Goal: Task Accomplishment & Management: Manage account settings

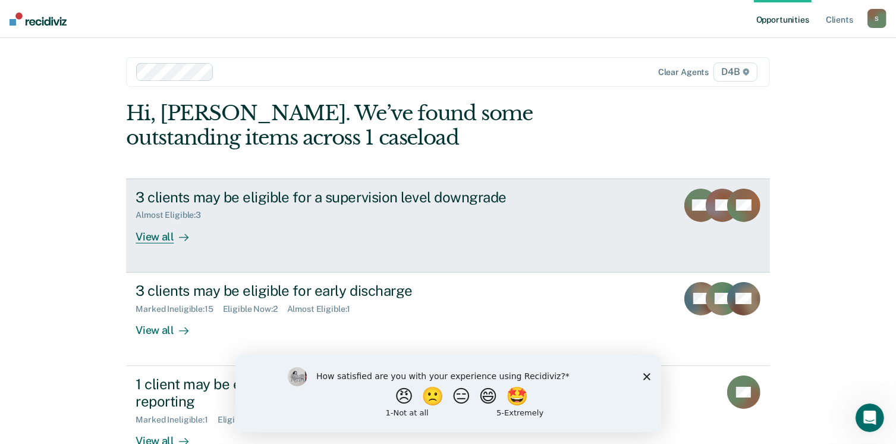
click at [146, 224] on link "3 clients may be eligible for a supervision level downgrade Almost Eligible : 3…" at bounding box center [447, 225] width 643 height 94
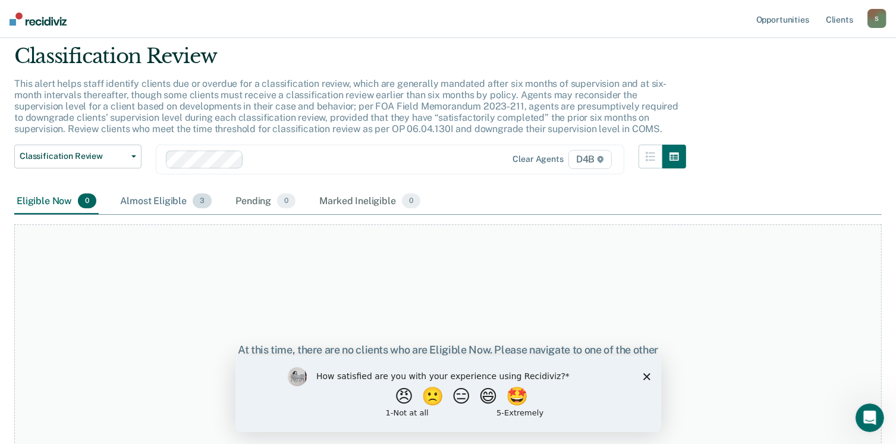
scroll to position [80, 0]
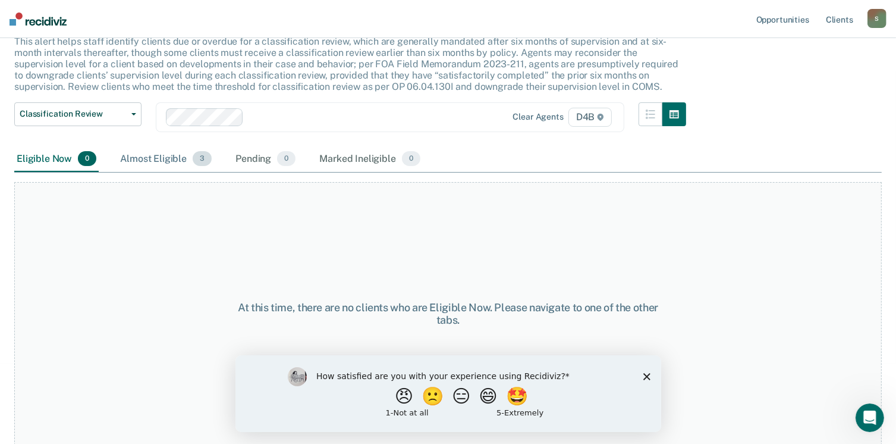
click at [152, 155] on div "Almost Eligible 3" at bounding box center [166, 159] width 96 height 26
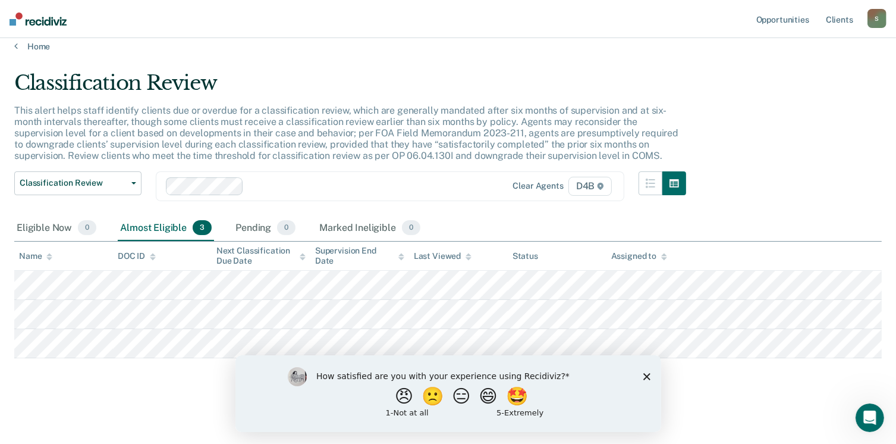
scroll to position [10, 0]
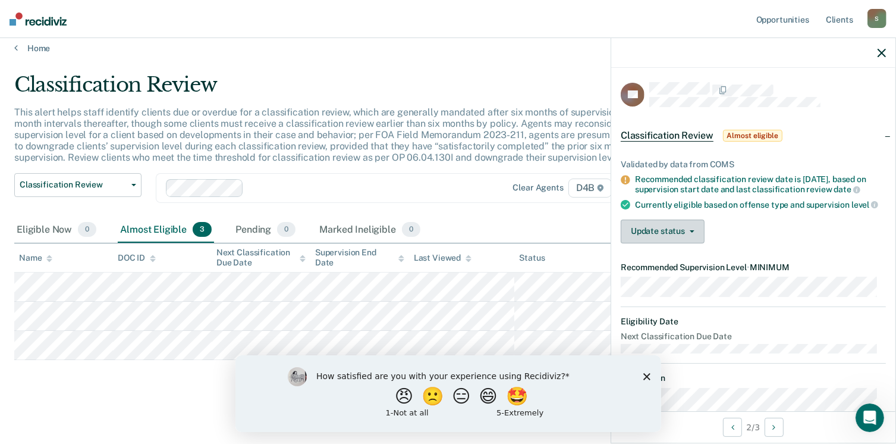
click at [678, 236] on button "Update status" at bounding box center [663, 231] width 84 height 24
click at [727, 227] on div "Update status Mark Pending Mark Ineligible" at bounding box center [753, 231] width 265 height 24
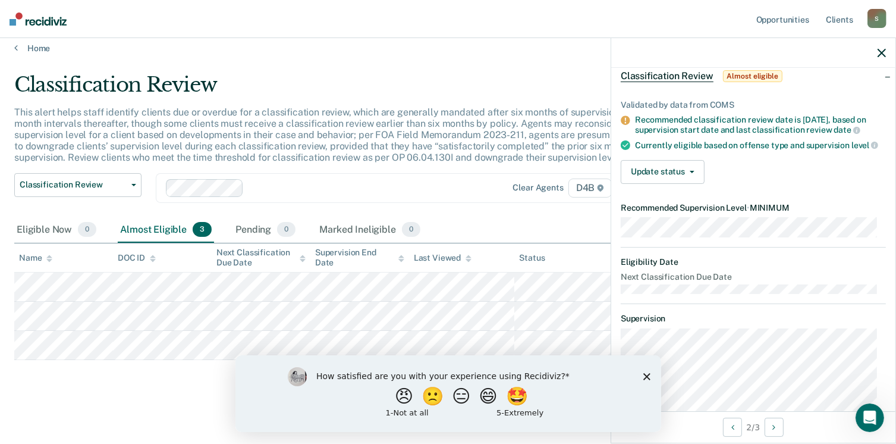
scroll to position [200, 0]
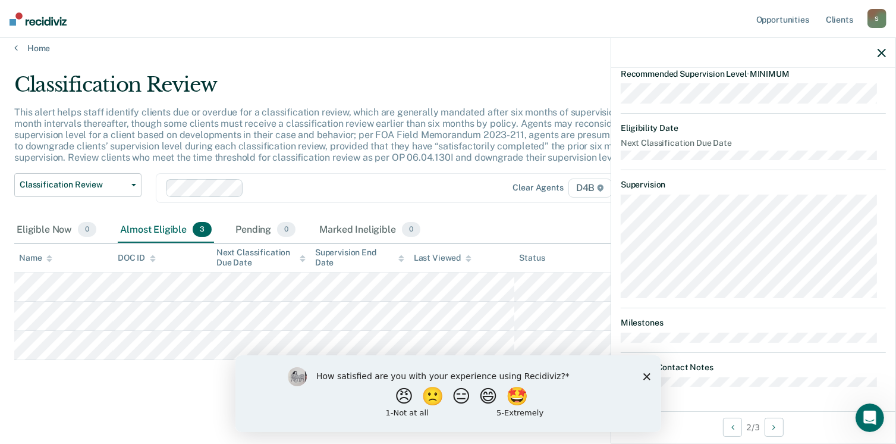
click at [645, 378] on polygon "Close survey" at bounding box center [646, 375] width 7 height 7
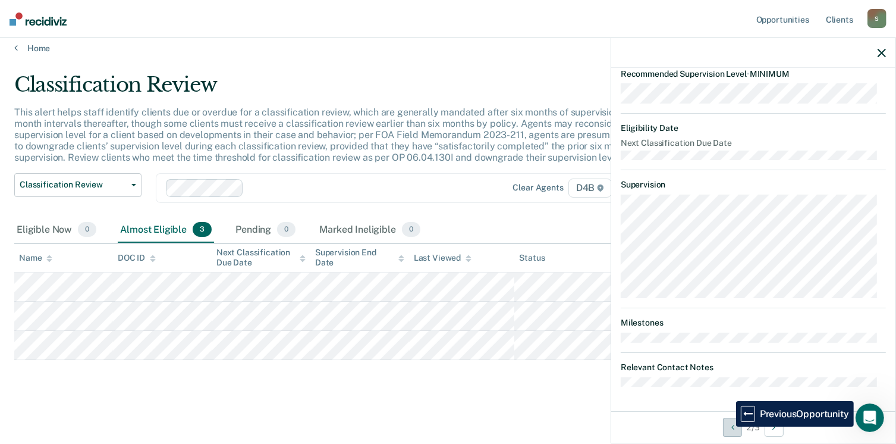
click at [727, 426] on button "Previous Opportunity" at bounding box center [732, 426] width 19 height 19
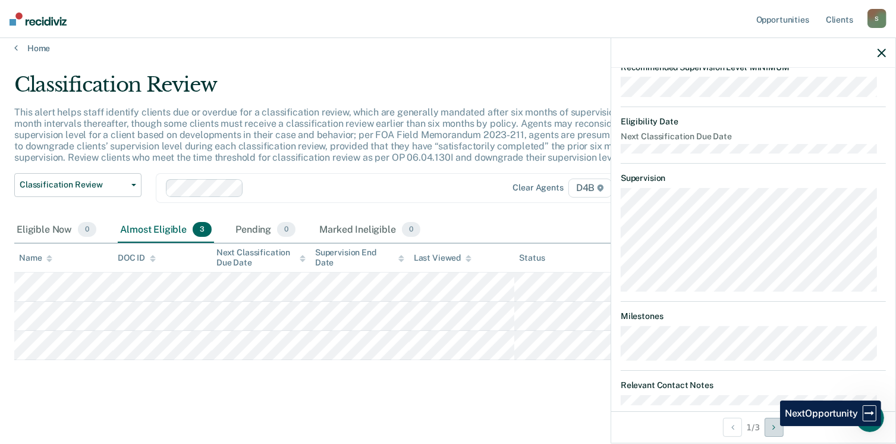
click at [773, 426] on button "Next Opportunity" at bounding box center [774, 426] width 19 height 19
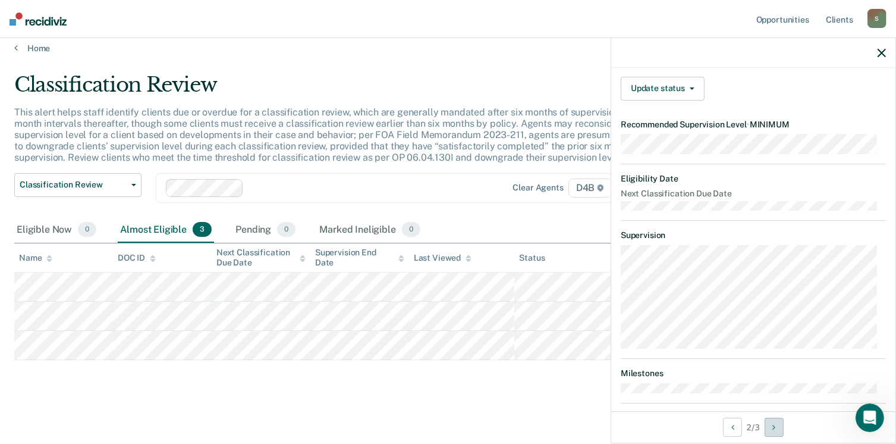
scroll to position [21, 0]
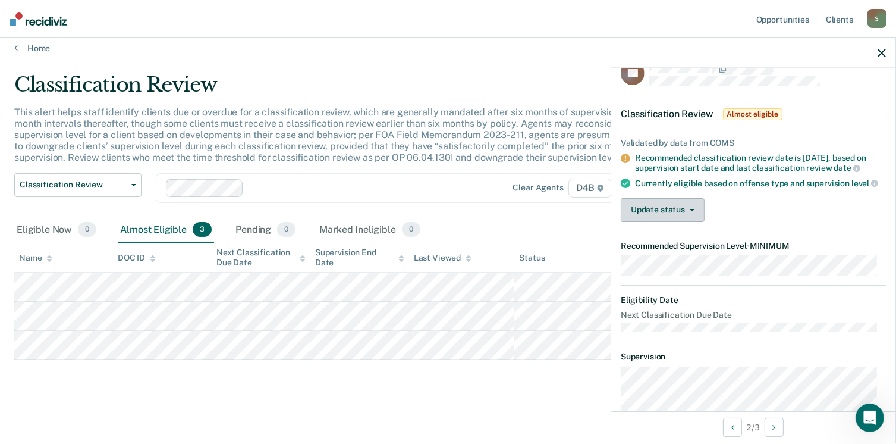
click at [674, 222] on button "Update status" at bounding box center [663, 210] width 84 height 24
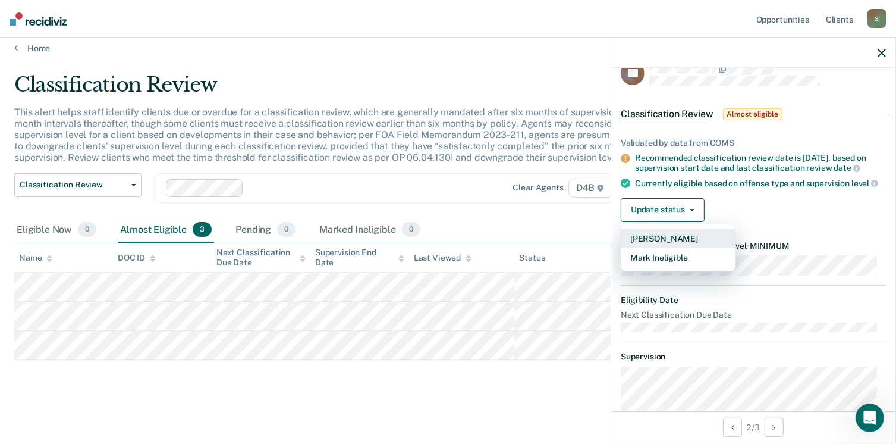
click at [680, 248] on button "[PERSON_NAME]" at bounding box center [678, 238] width 115 height 19
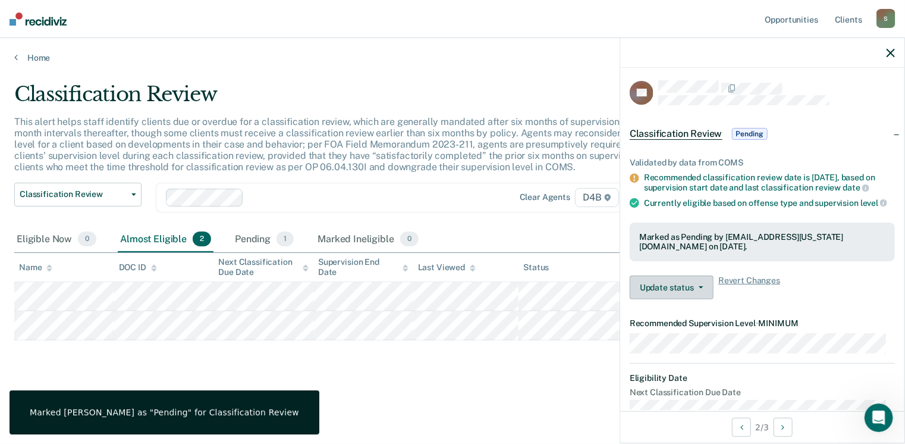
scroll to position [0, 0]
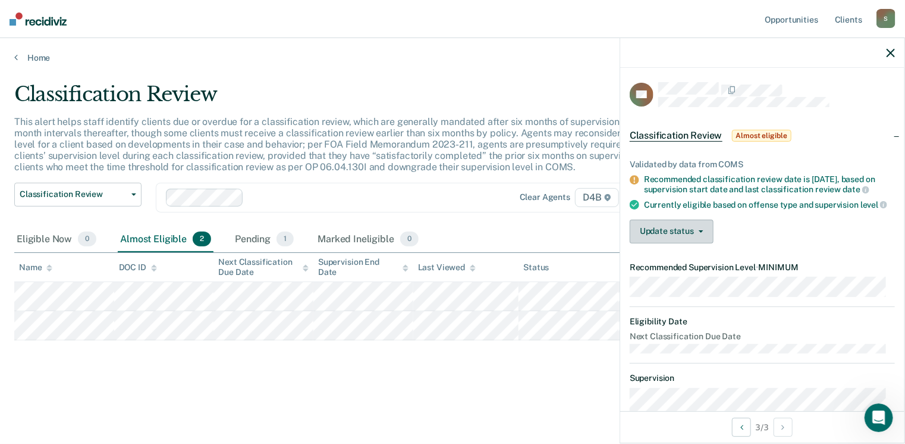
click at [685, 243] on button "Update status" at bounding box center [672, 231] width 84 height 24
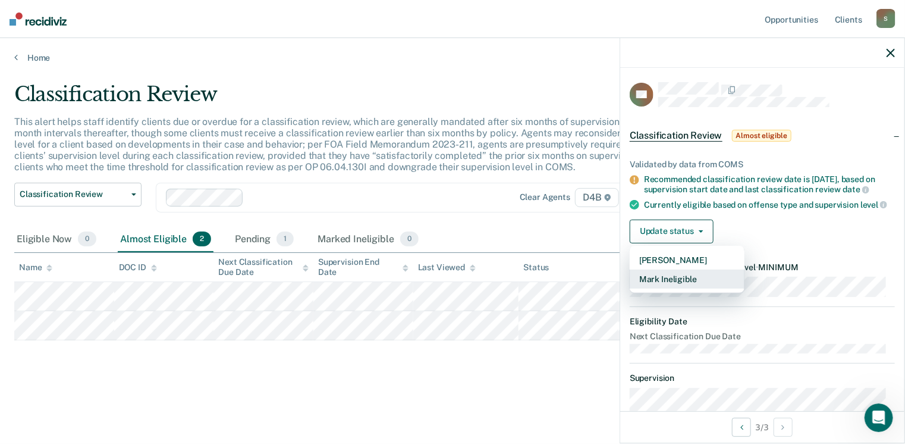
click at [692, 288] on button "Mark Ineligible" at bounding box center [687, 278] width 115 height 19
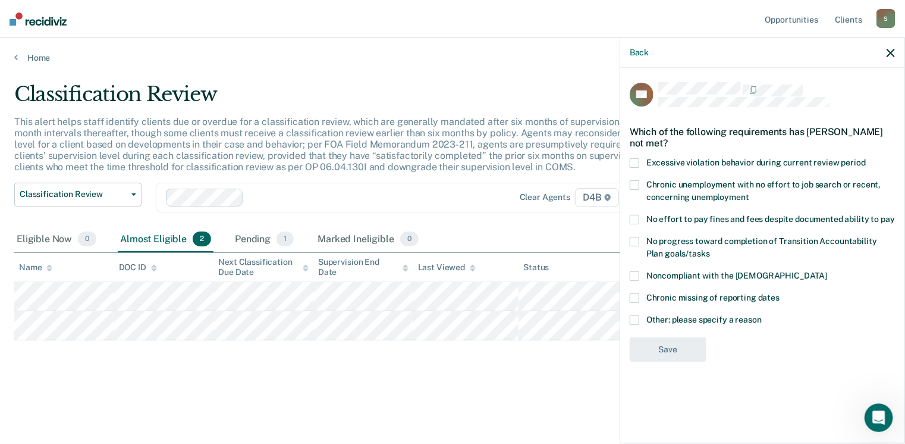
click at [633, 167] on label "Excessive violation behavior during current review period" at bounding box center [762, 164] width 265 height 12
click at [866, 158] on input "Excessive violation behavior during current review period" at bounding box center [866, 158] width 0 height 0
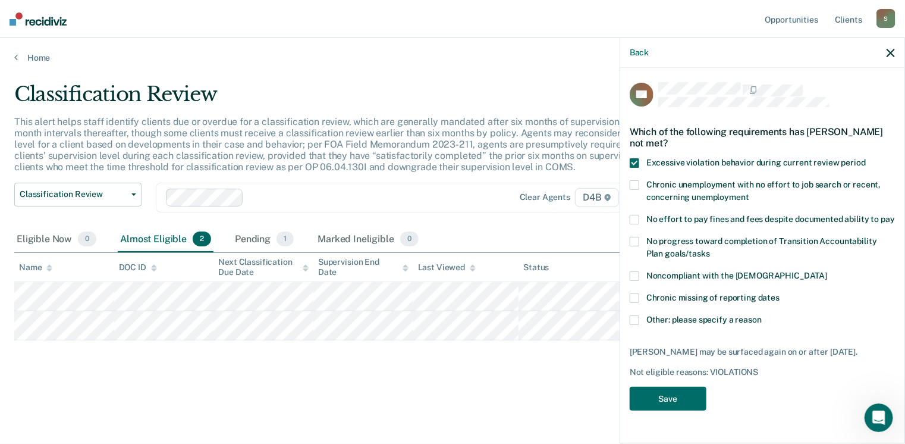
click at [633, 167] on label "Excessive violation behavior during current review period" at bounding box center [762, 164] width 265 height 12
click at [866, 158] on input "Excessive violation behavior during current review period" at bounding box center [866, 158] width 0 height 0
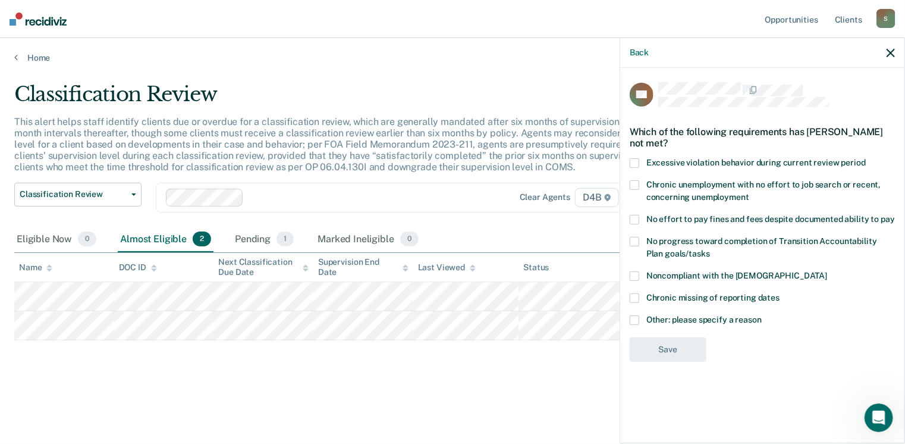
click at [633, 184] on span at bounding box center [635, 185] width 10 height 10
click at [749, 193] on input "Chronic unemployment with no effort to job search or recent, concerning unemplo…" at bounding box center [749, 193] width 0 height 0
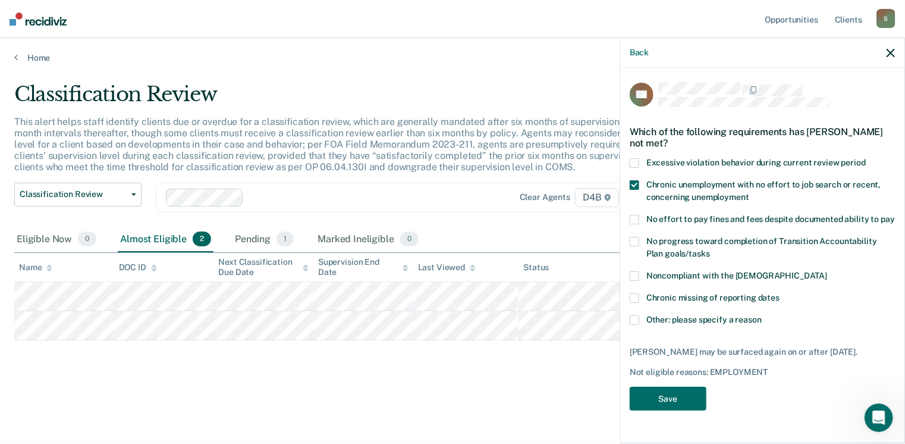
click at [632, 217] on span at bounding box center [635, 220] width 10 height 10
click at [895, 215] on input "No effort to pay fines and fees despite documented ability to pay" at bounding box center [895, 215] width 0 height 0
click at [644, 250] on label "No progress toward completion of Transition Accountability Plan goals/tasks" at bounding box center [762, 249] width 265 height 25
click at [710, 249] on input "No progress toward completion of Transition Accountability Plan goals/tasks" at bounding box center [710, 249] width 0 height 0
click at [666, 395] on button "Save" at bounding box center [668, 399] width 77 height 24
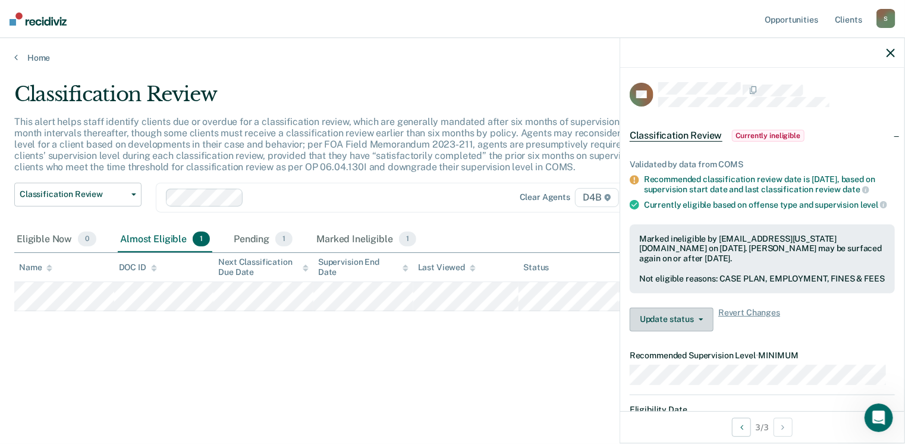
click at [701, 331] on button "Update status" at bounding box center [672, 319] width 84 height 24
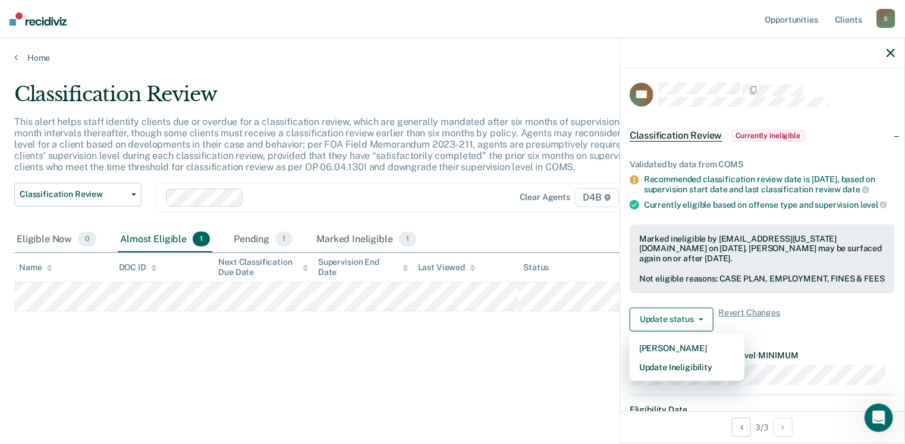
click at [875, 324] on div "Validated by data from COMS Recommended classification review date is Sep 27, 2…" at bounding box center [762, 240] width 284 height 200
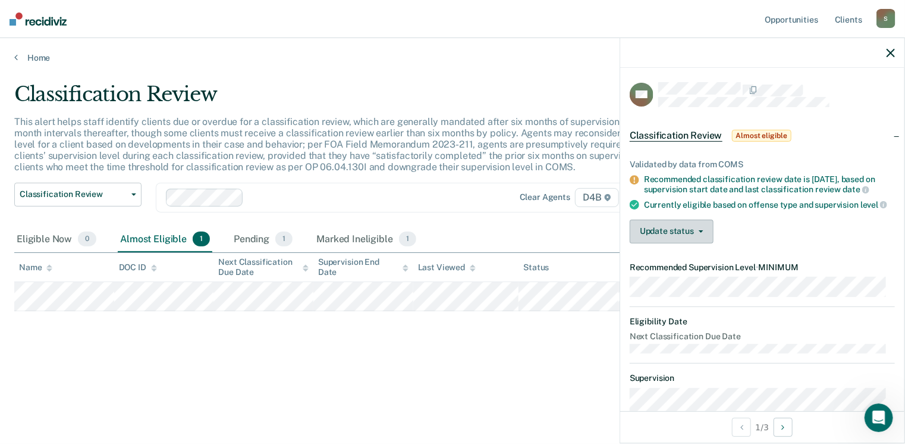
click at [695, 241] on button "Update status" at bounding box center [672, 231] width 84 height 24
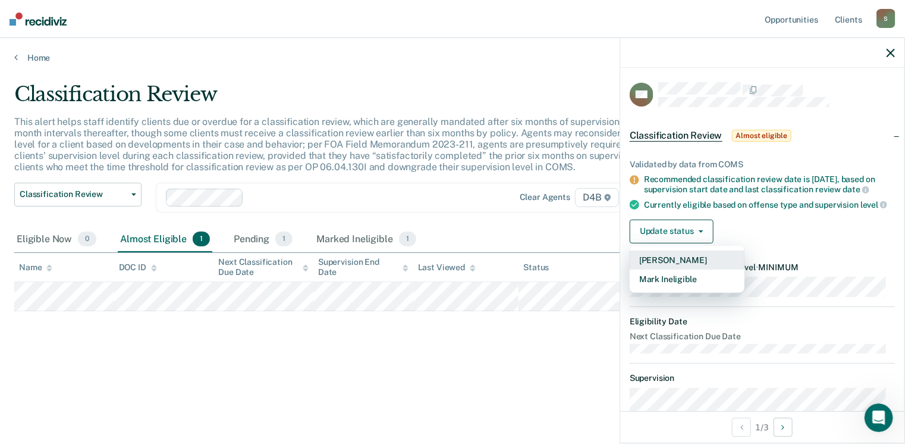
click at [686, 265] on button "[PERSON_NAME]" at bounding box center [687, 259] width 115 height 19
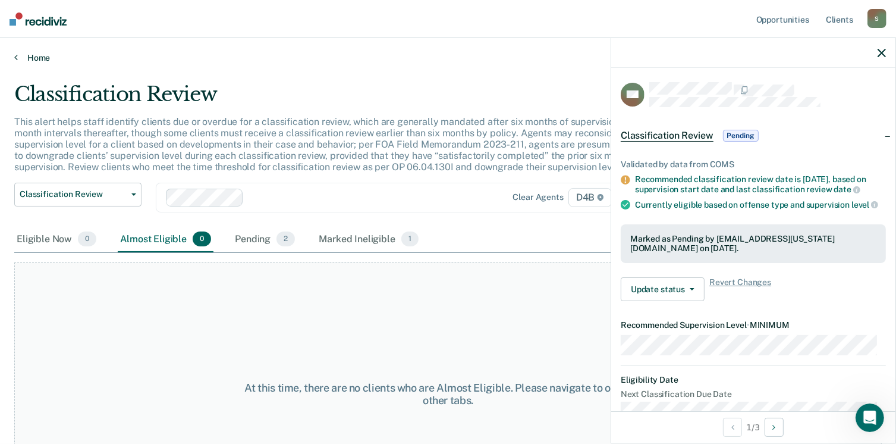
click at [33, 54] on link "Home" at bounding box center [448, 57] width 868 height 11
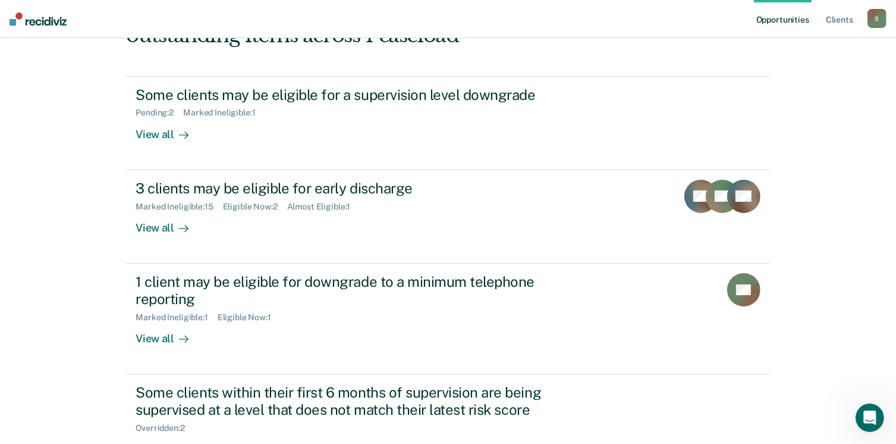
scroll to position [190, 0]
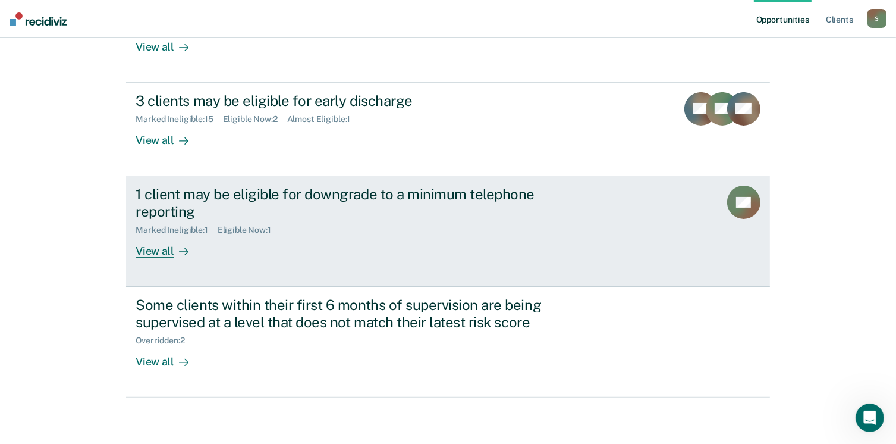
click at [215, 199] on div "1 client may be eligible for downgrade to a minimum telephone reporting" at bounding box center [344, 203] width 417 height 34
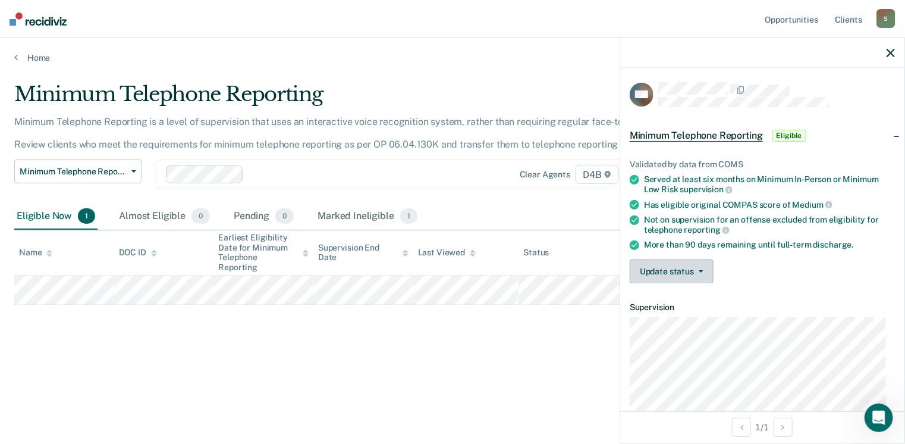
click at [688, 276] on button "Update status" at bounding box center [672, 271] width 84 height 24
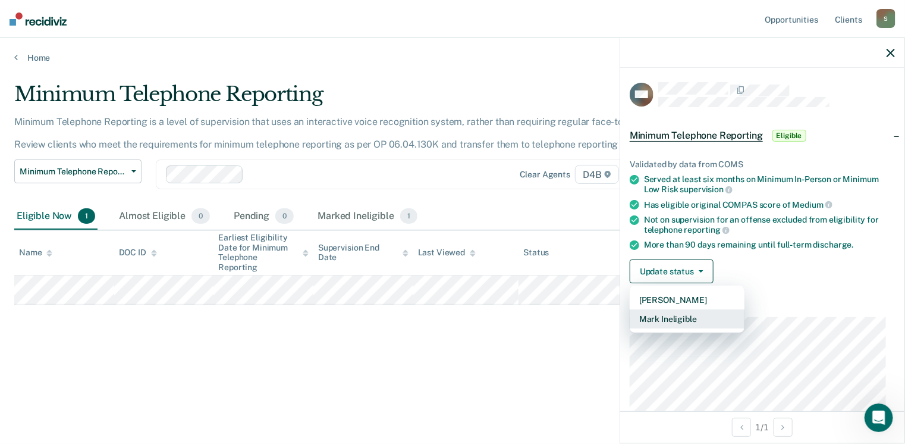
click at [696, 313] on button "Mark Ineligible" at bounding box center [687, 318] width 115 height 19
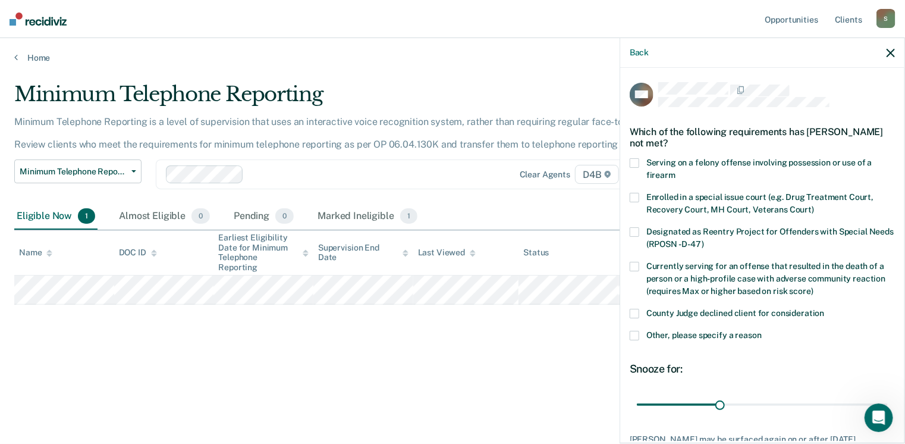
click at [641, 309] on label "County Judge declined client for consideration" at bounding box center [762, 315] width 265 height 12
click at [825, 309] on input "County Judge declined client for consideration" at bounding box center [825, 309] width 0 height 0
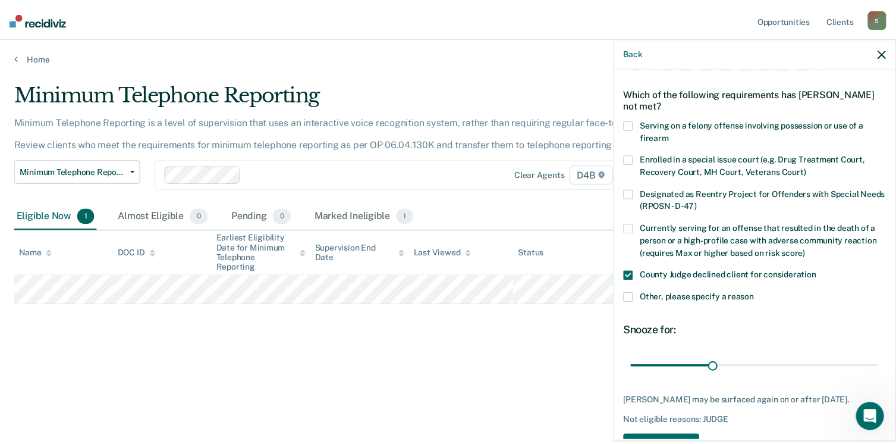
scroll to position [77, 0]
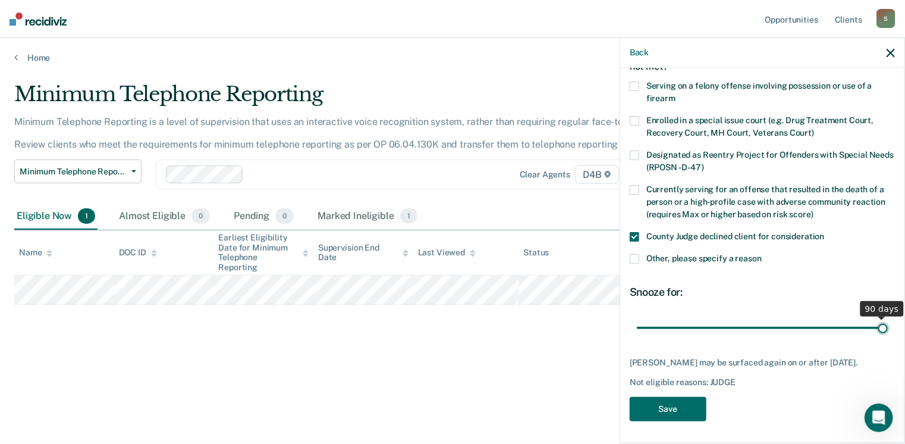
drag, startPoint x: 738, startPoint y: 326, endPoint x: 899, endPoint y: 331, distance: 161.3
type input "90"
click at [888, 331] on input "range" at bounding box center [762, 328] width 251 height 21
click at [672, 421] on button "Save" at bounding box center [668, 409] width 77 height 24
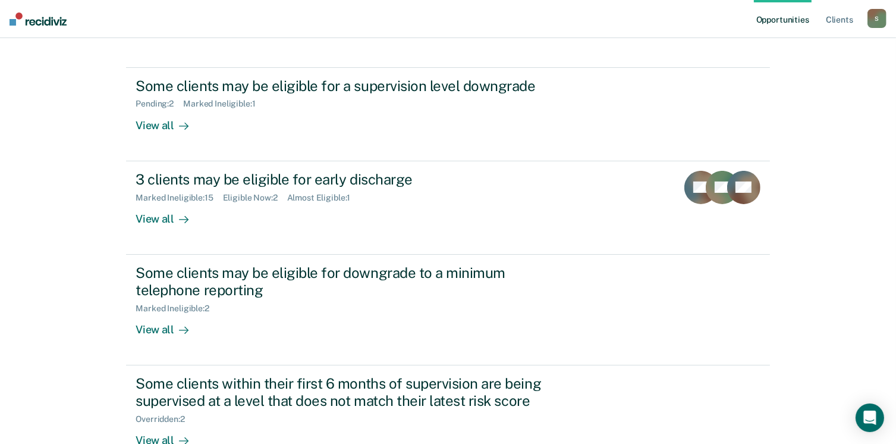
scroll to position [119, 0]
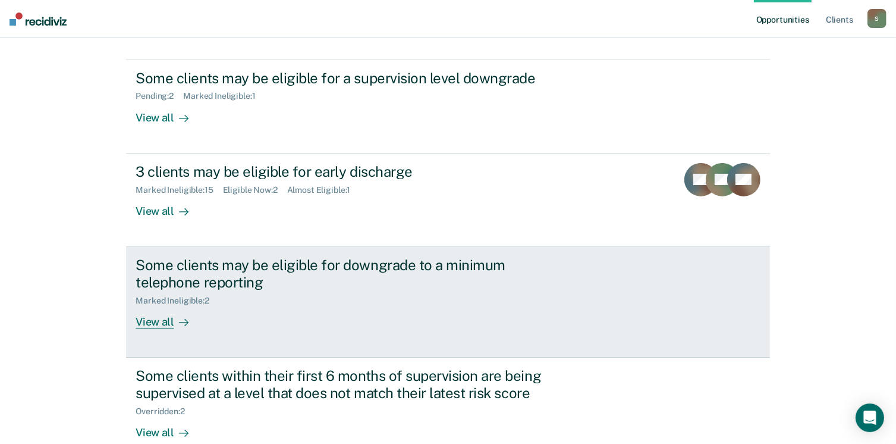
click at [165, 328] on link "Some clients may be eligible for downgrade to a minimum telephone reporting Mar…" at bounding box center [447, 302] width 643 height 111
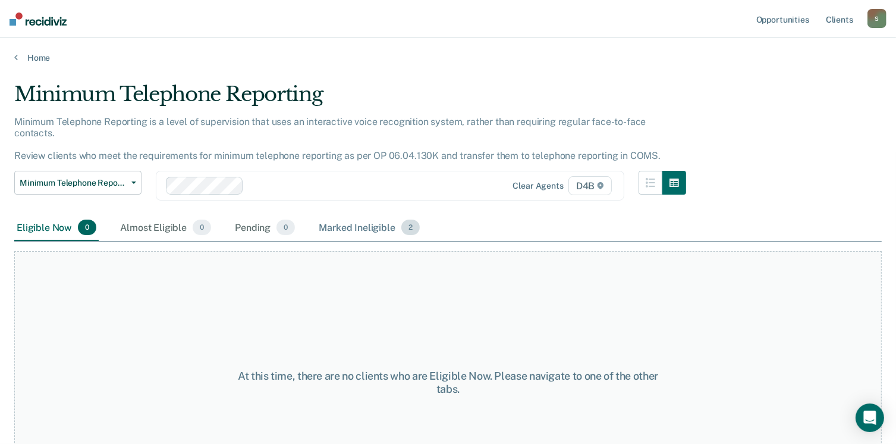
click at [362, 221] on div "Marked Ineligible 2" at bounding box center [369, 228] width 106 height 26
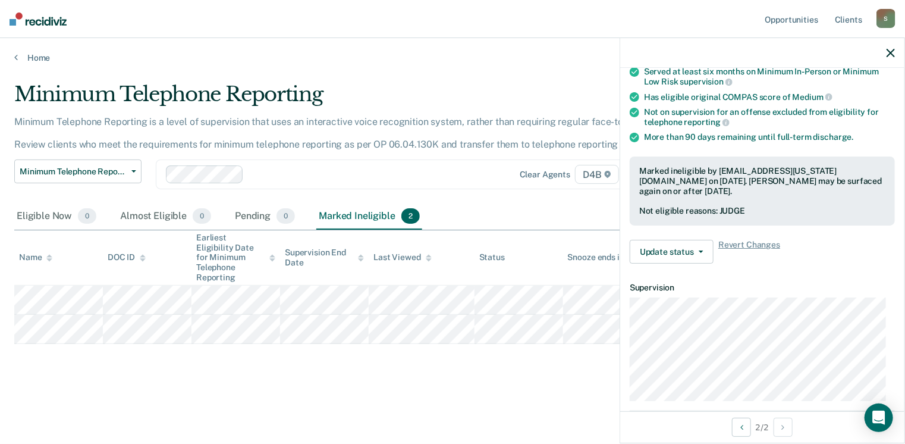
scroll to position [178, 0]
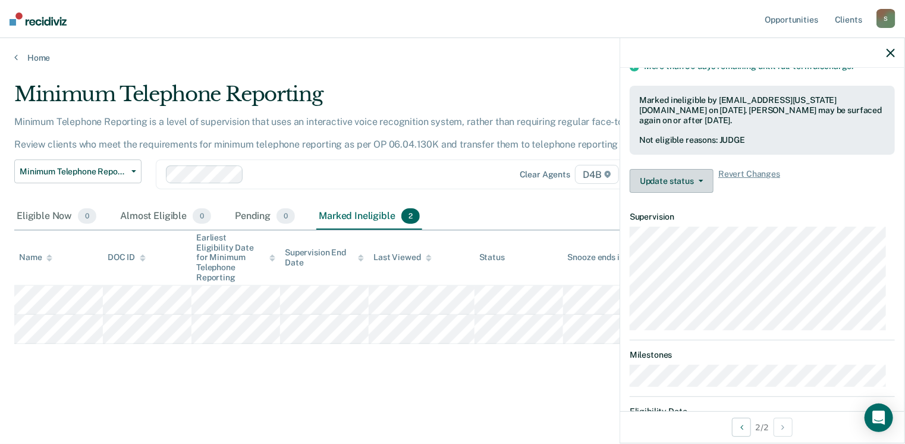
click at [702, 181] on button "Update status" at bounding box center [672, 181] width 84 height 24
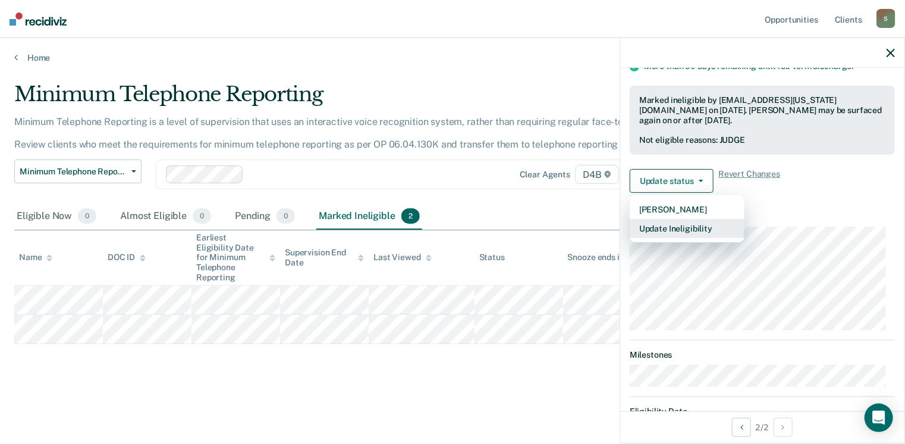
click at [697, 224] on button "Update Ineligibility" at bounding box center [687, 228] width 115 height 19
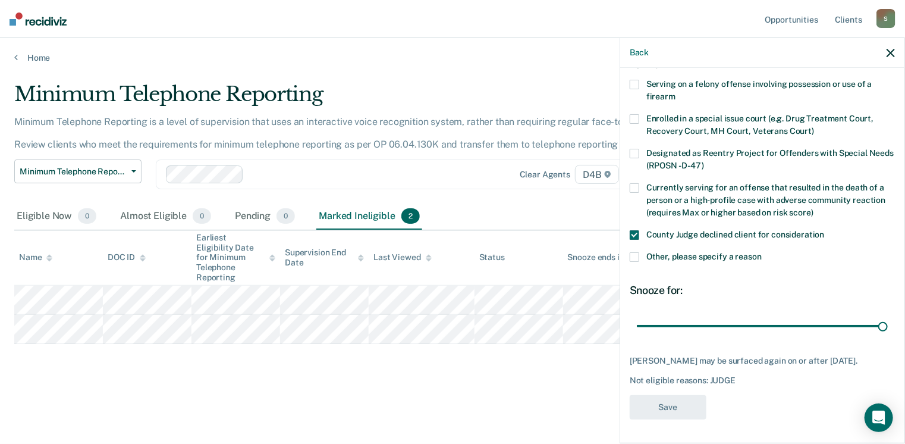
scroll to position [87, 0]
click at [877, 317] on input "range" at bounding box center [762, 326] width 251 height 21
click at [636, 252] on span at bounding box center [635, 257] width 10 height 10
click at [762, 252] on input "Other, please specify a reason" at bounding box center [762, 252] width 0 height 0
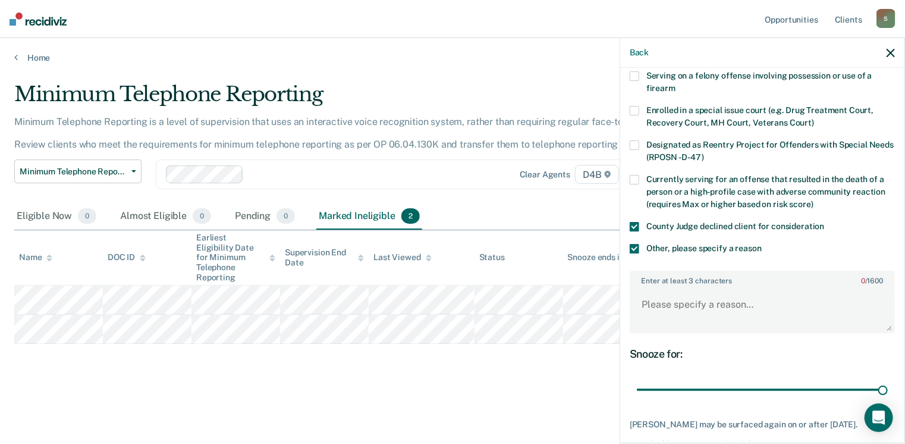
click at [633, 231] on label "County Judge declined client for consideration" at bounding box center [762, 228] width 265 height 12
click at [825, 222] on input "County Judge declined client for consideration" at bounding box center [825, 222] width 0 height 0
click at [636, 244] on span at bounding box center [635, 249] width 10 height 10
click at [762, 244] on input "Other, please specify a reason" at bounding box center [762, 244] width 0 height 0
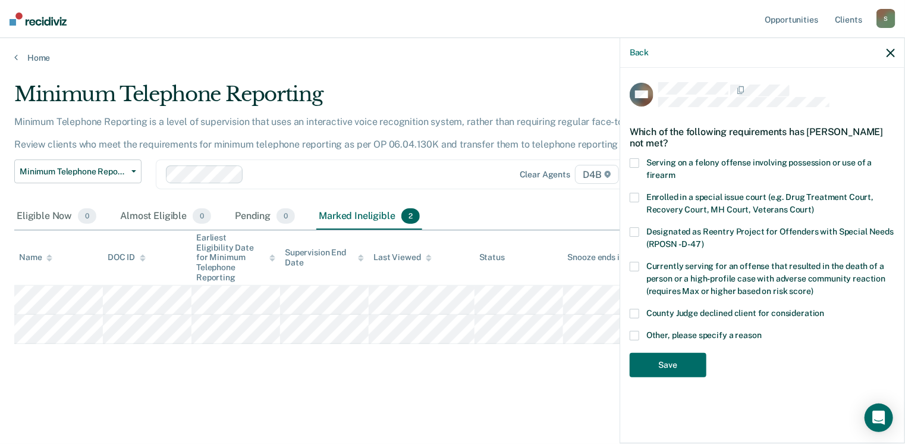
click at [640, 312] on label "County Judge declined client for consideration" at bounding box center [762, 315] width 265 height 12
click at [825, 309] on input "County Judge declined client for consideration" at bounding box center [825, 309] width 0 height 0
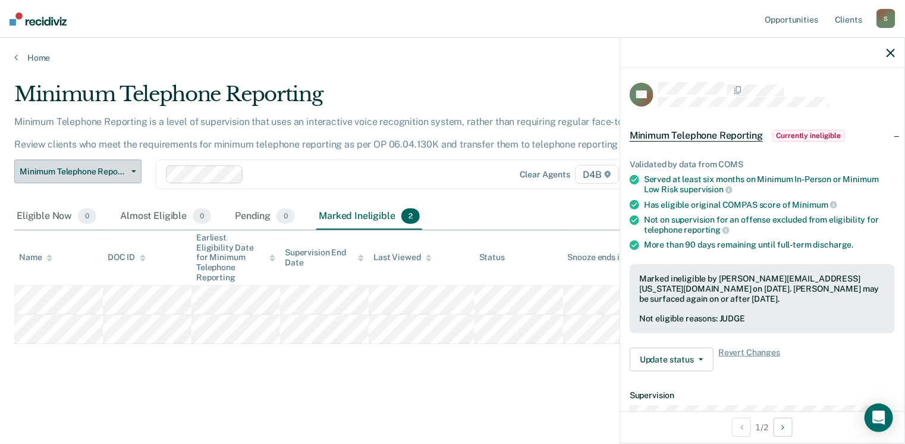
click at [103, 173] on span "Minimum Telephone Reporting" at bounding box center [73, 172] width 107 height 10
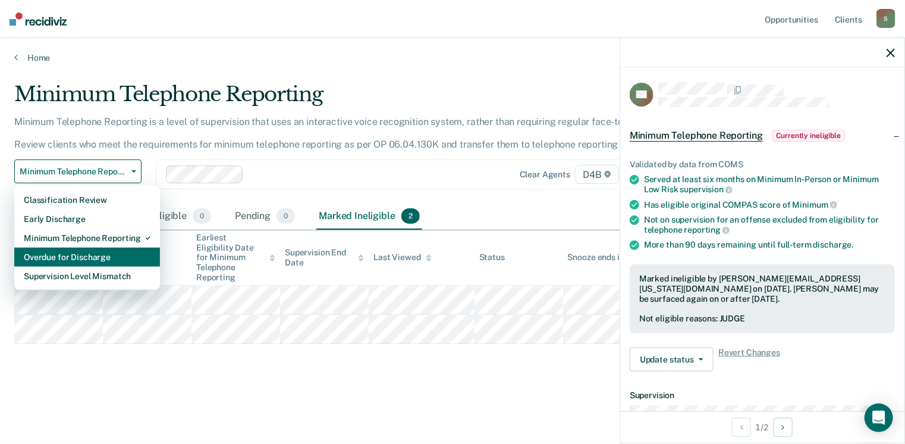
click at [114, 250] on div "Overdue for Discharge" at bounding box center [87, 256] width 127 height 19
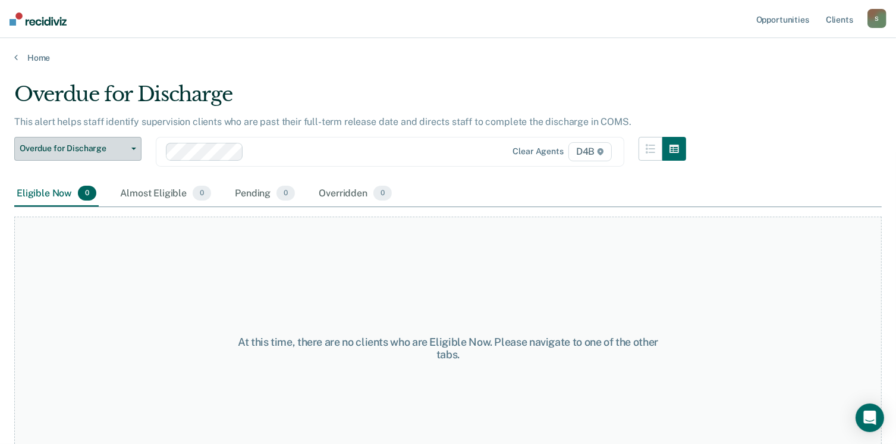
click at [131, 152] on button "Overdue for Discharge" at bounding box center [77, 149] width 127 height 24
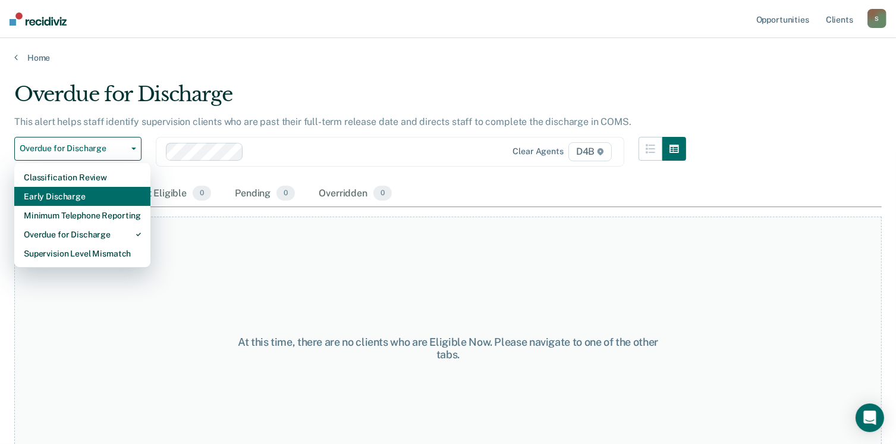
click at [117, 198] on div "Early Discharge" at bounding box center [82, 196] width 117 height 19
